Goal: Navigation & Orientation: Find specific page/section

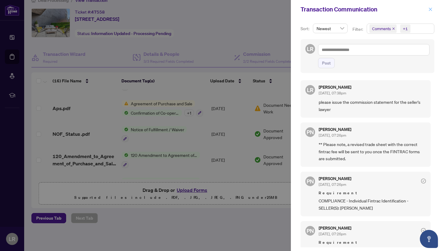
click at [431, 12] on span "button" at bounding box center [430, 10] width 4 height 10
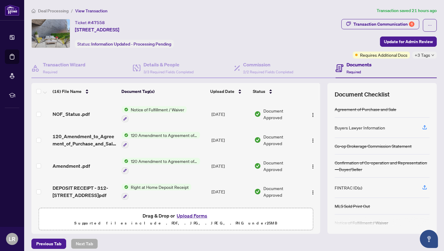
scroll to position [263, 0]
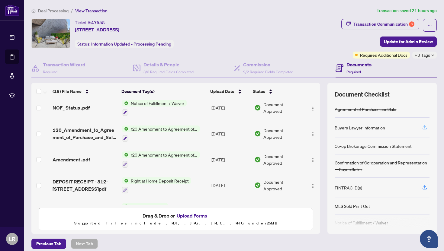
click at [426, 127] on icon "button" at bounding box center [424, 127] width 5 height 5
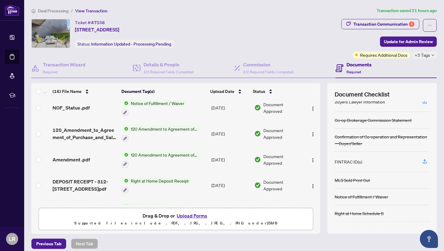
scroll to position [32, 0]
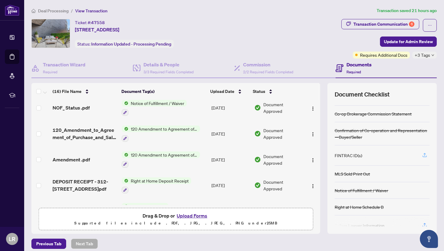
click at [425, 157] on icon "button" at bounding box center [424, 154] width 5 height 5
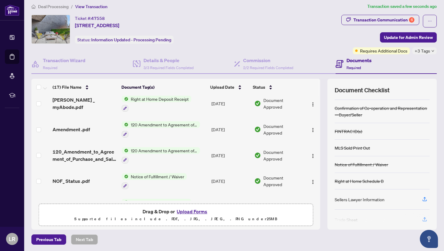
scroll to position [60, 0]
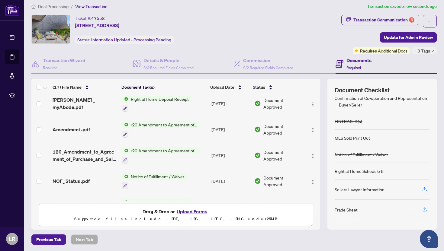
click at [426, 209] on icon "button" at bounding box center [424, 209] width 5 height 5
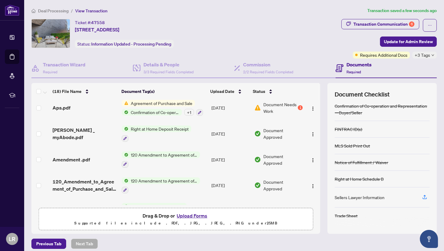
scroll to position [1, 0]
